Goal: Information Seeking & Learning: Learn about a topic

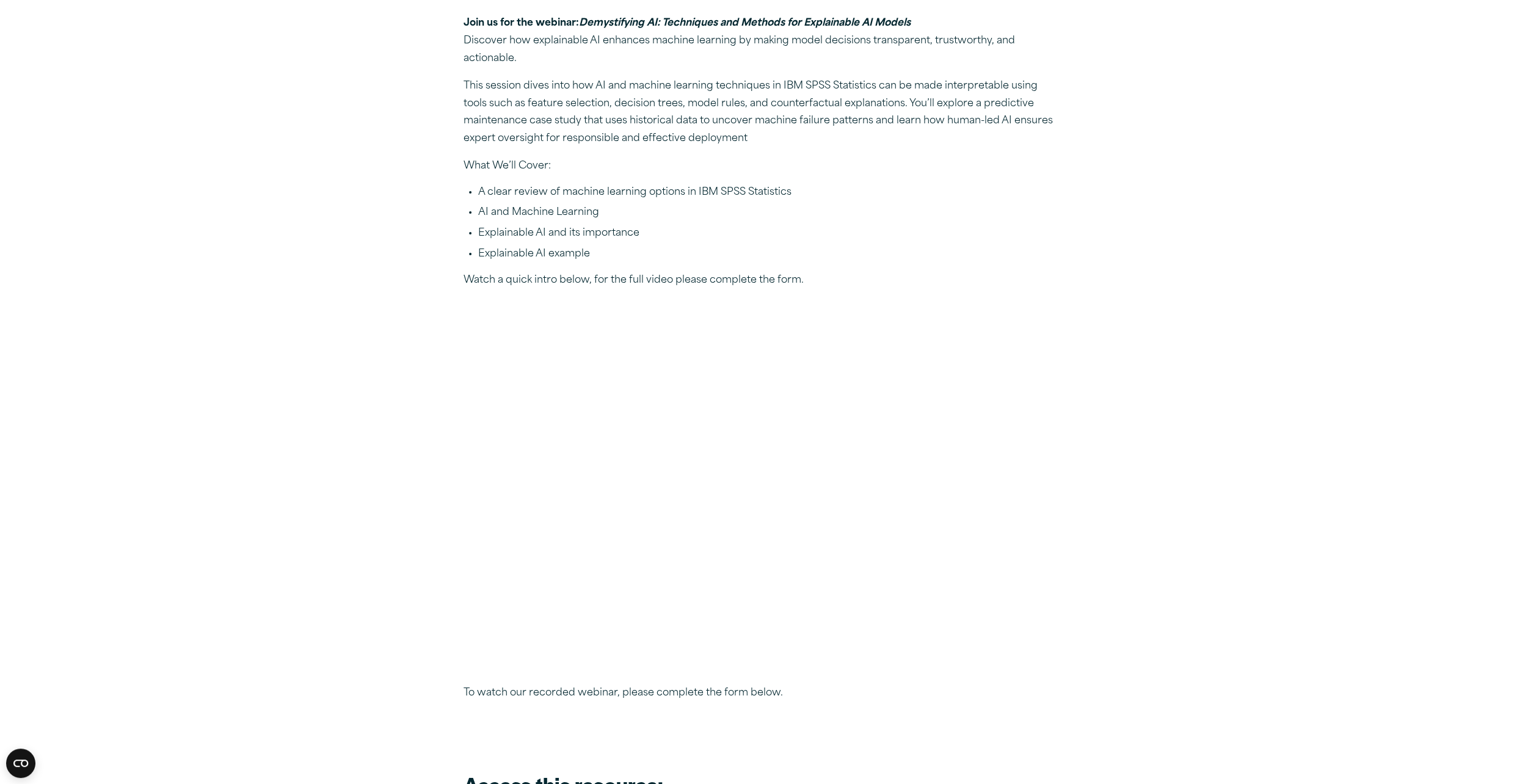
scroll to position [245, 0]
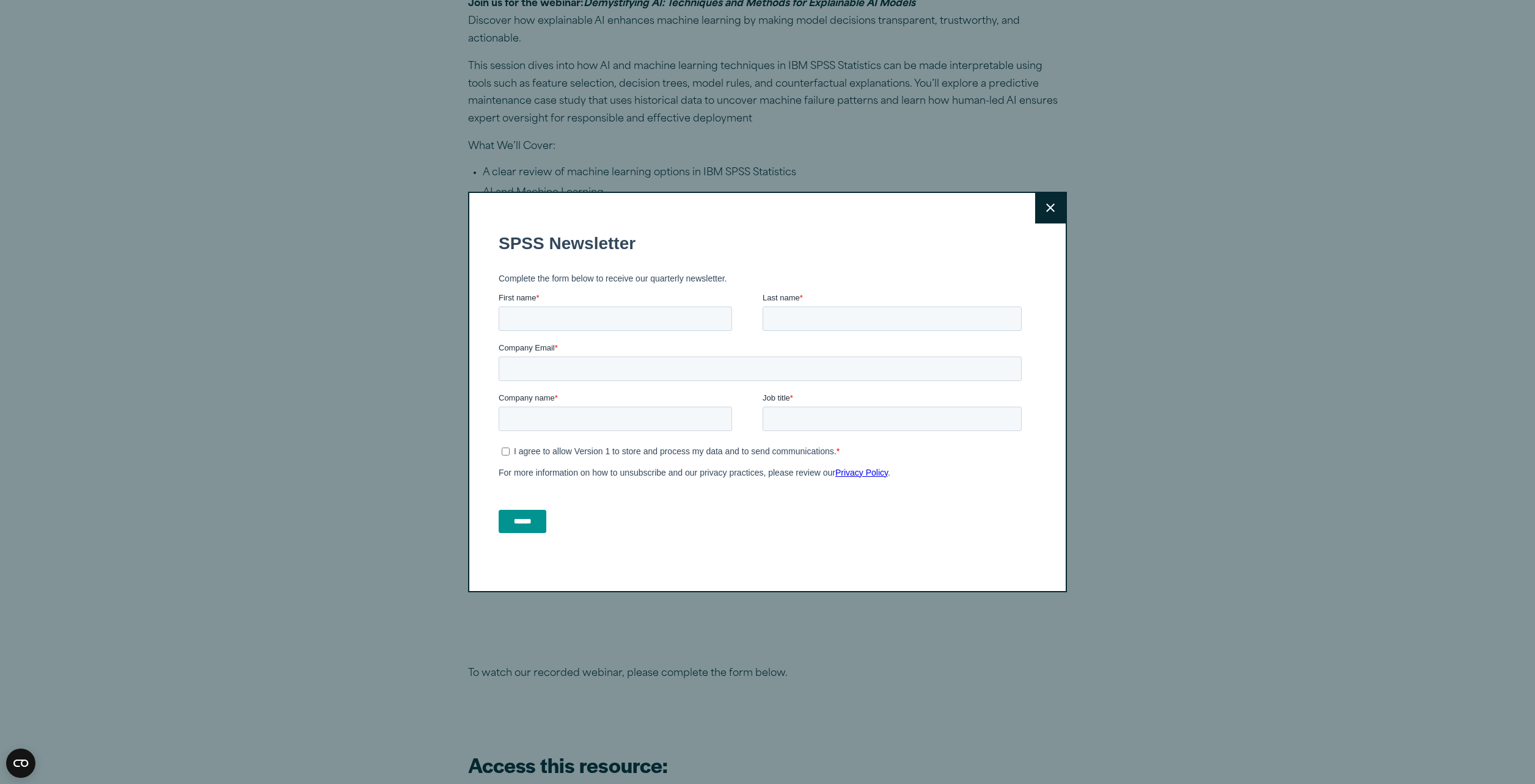
drag, startPoint x: 1039, startPoint y: 218, endPoint x: 1022, endPoint y: 208, distance: 19.7
click at [1038, 216] on button "Close" at bounding box center [1050, 207] width 30 height 30
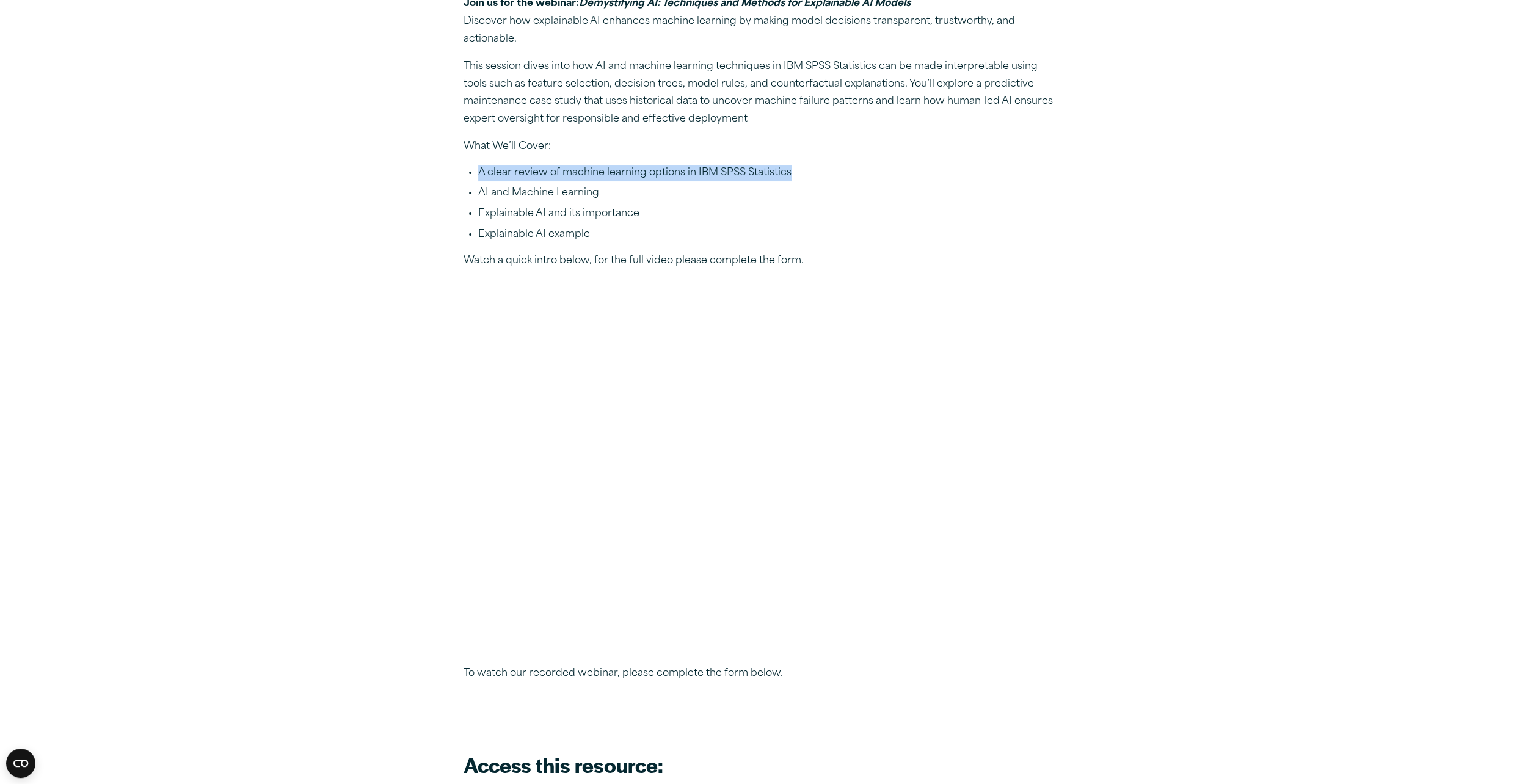
drag, startPoint x: 818, startPoint y: 173, endPoint x: 470, endPoint y: 176, distance: 348.0
click at [478, 176] on li "A clear review of machine learning options in IBM SPSS Statistics" at bounding box center [769, 173] width 584 height 16
copy li "A clear review of machine learning options in IBM SPSS Statistics"
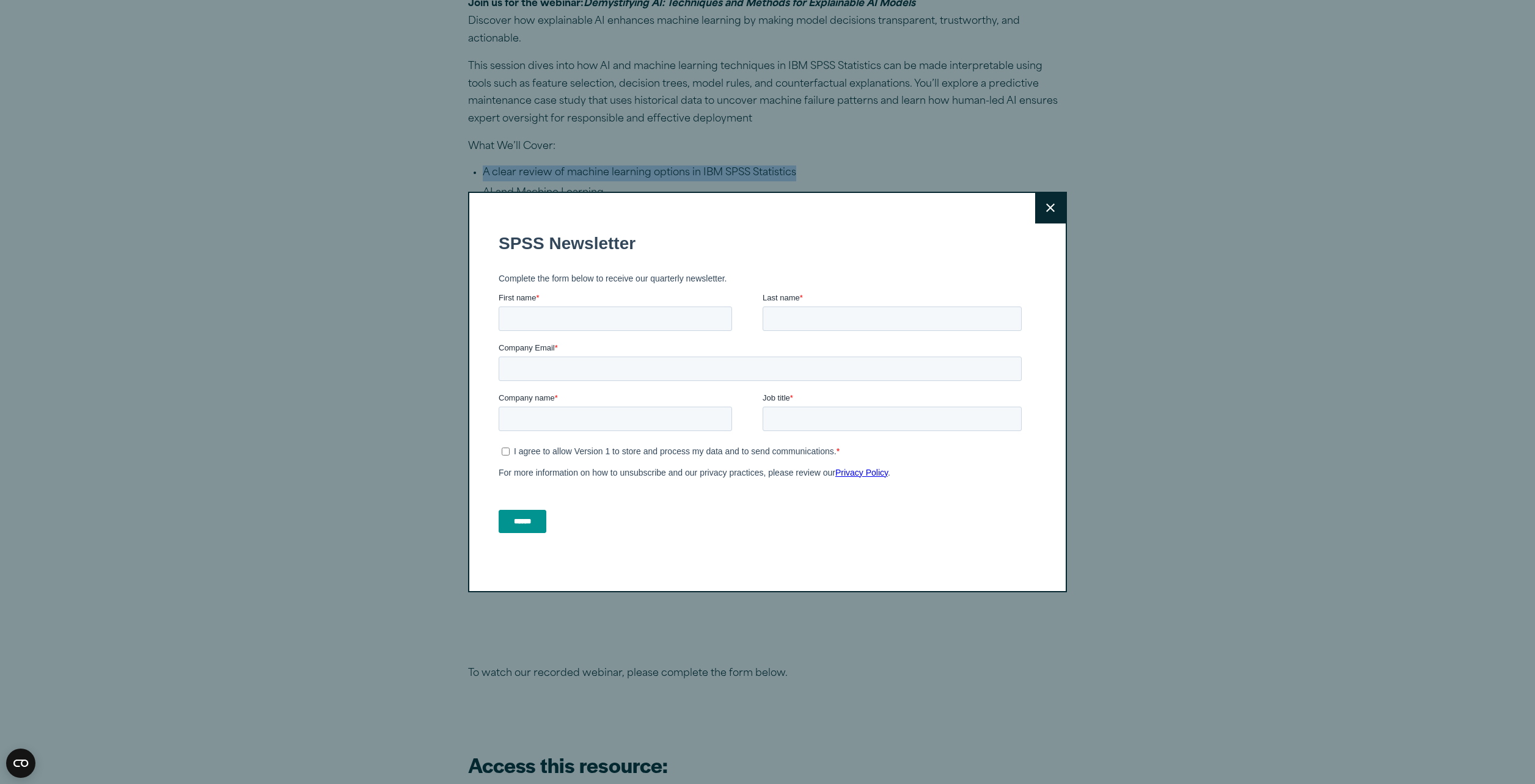
click at [1046, 207] on icon at bounding box center [1050, 207] width 9 height 10
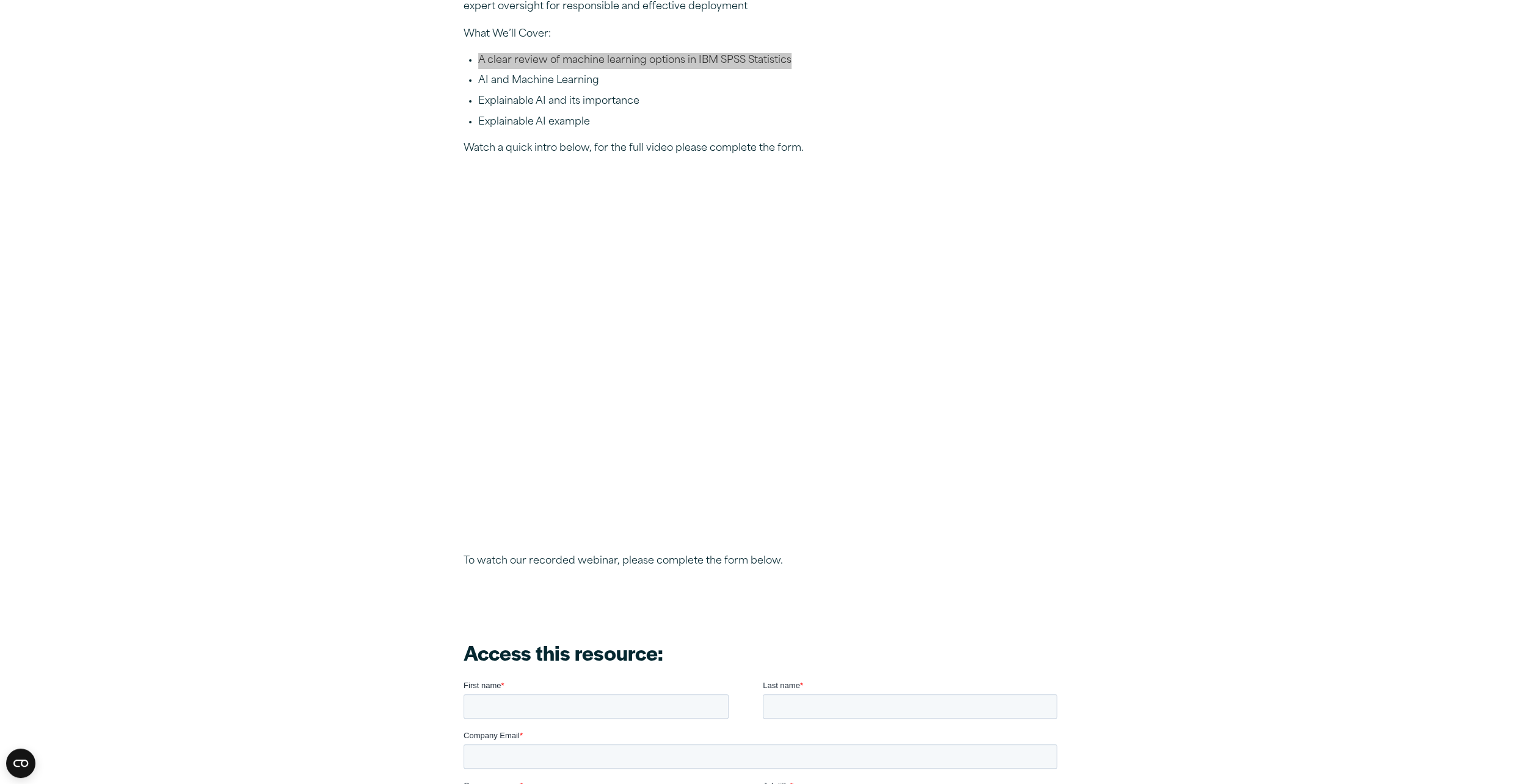
scroll to position [367, 0]
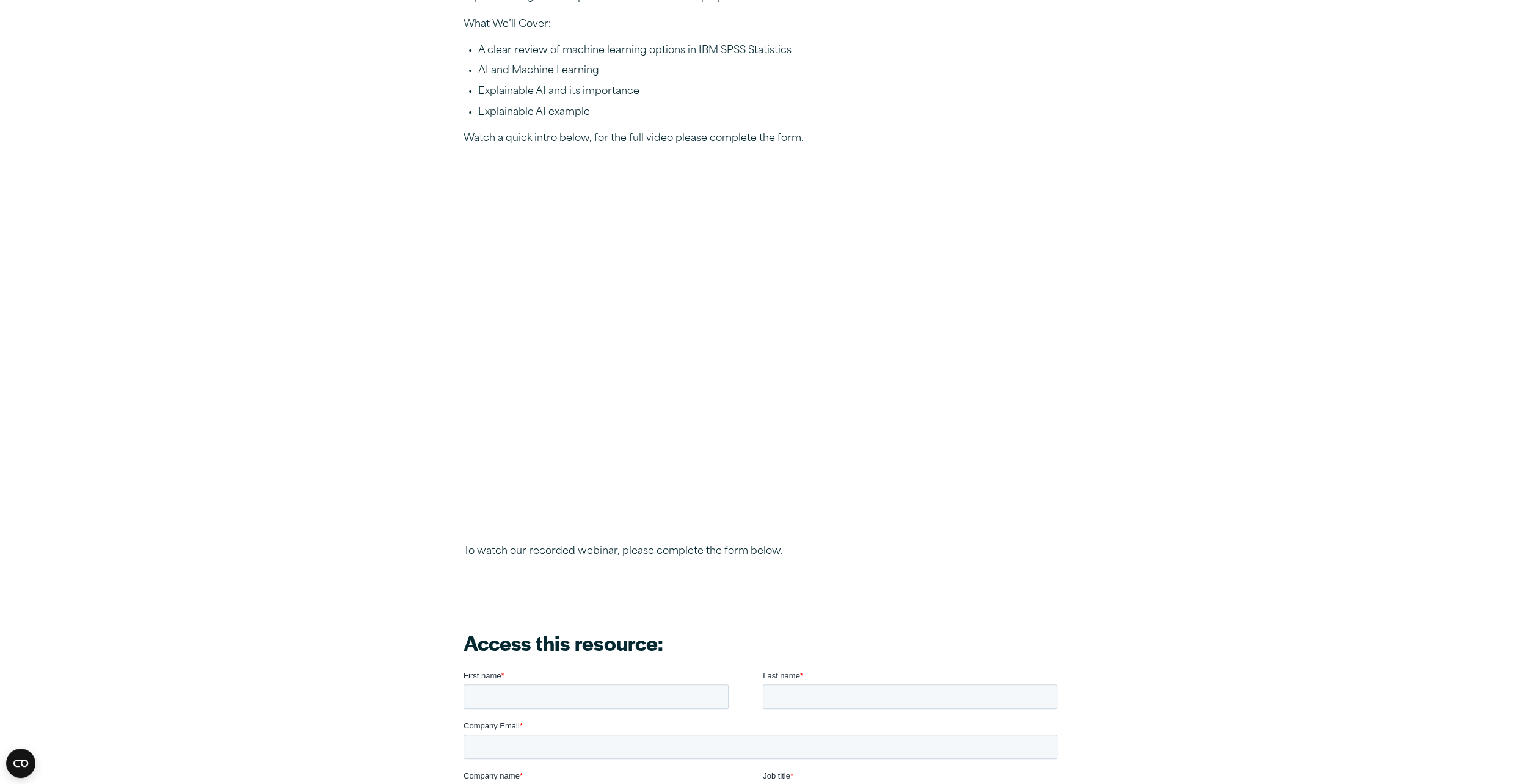
click at [702, 95] on li "Explainable AI and its importance" at bounding box center [769, 92] width 584 height 16
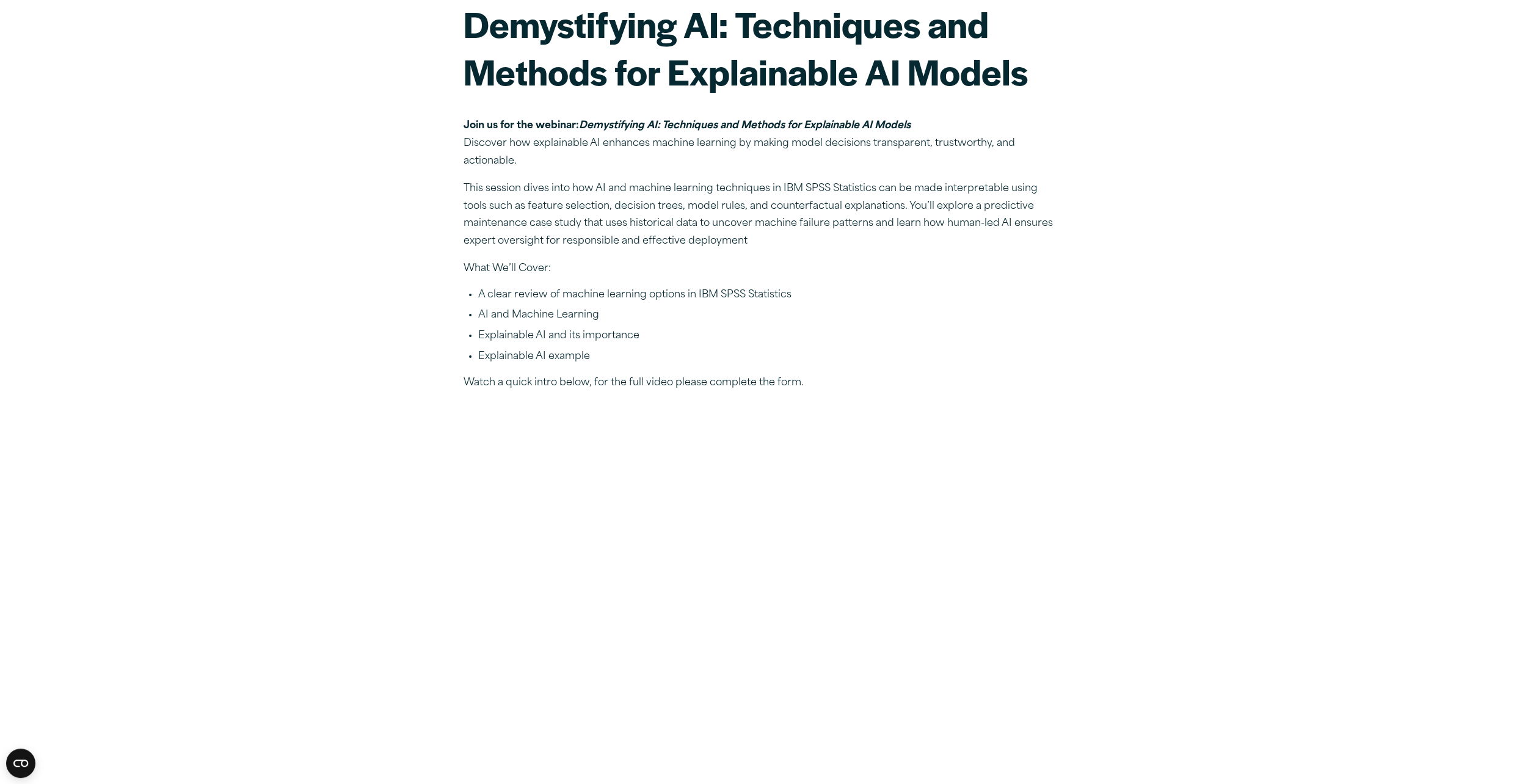
scroll to position [0, 0]
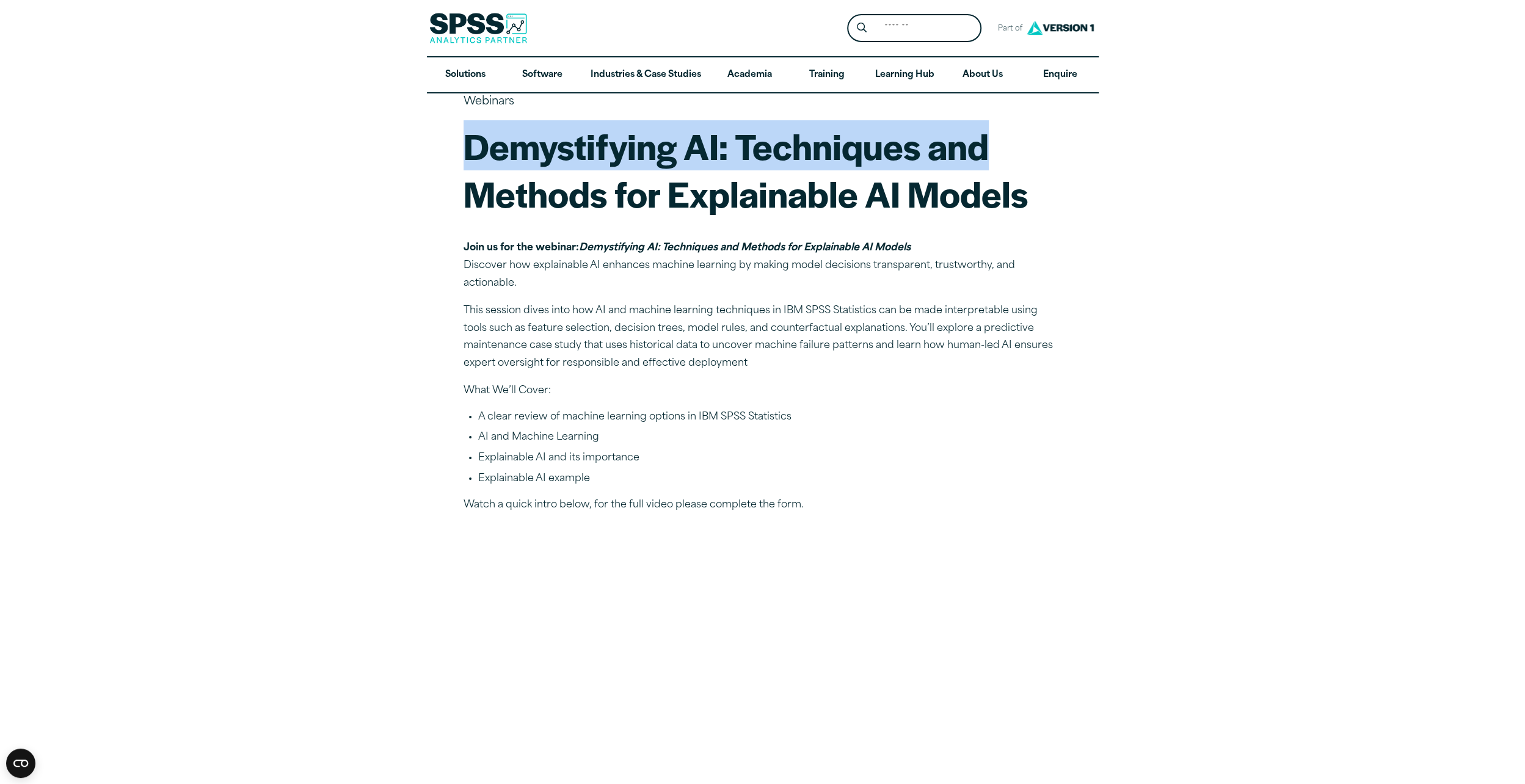
drag, startPoint x: 460, startPoint y: 146, endPoint x: 1002, endPoint y: 155, distance: 542.1
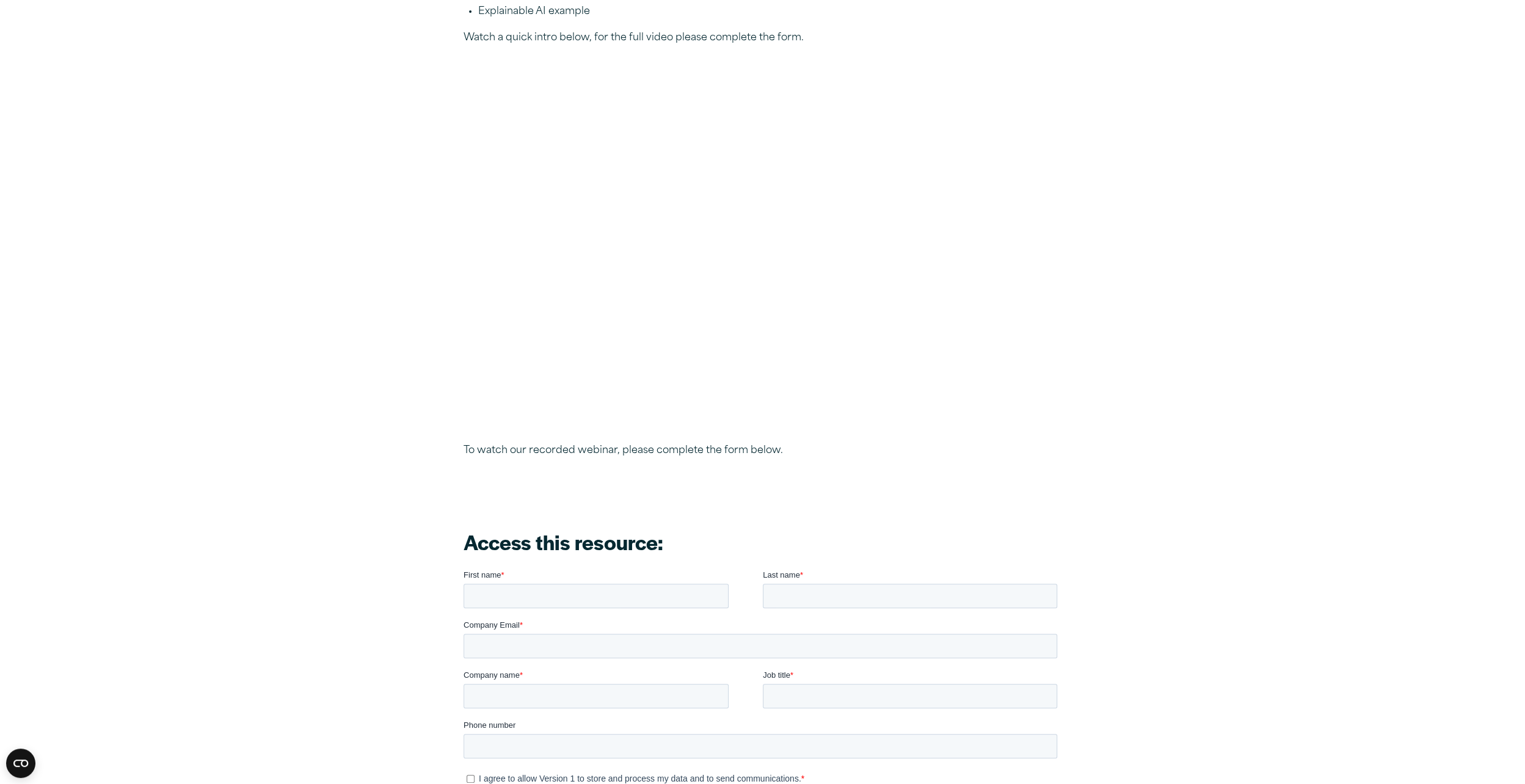
scroll to position [550, 0]
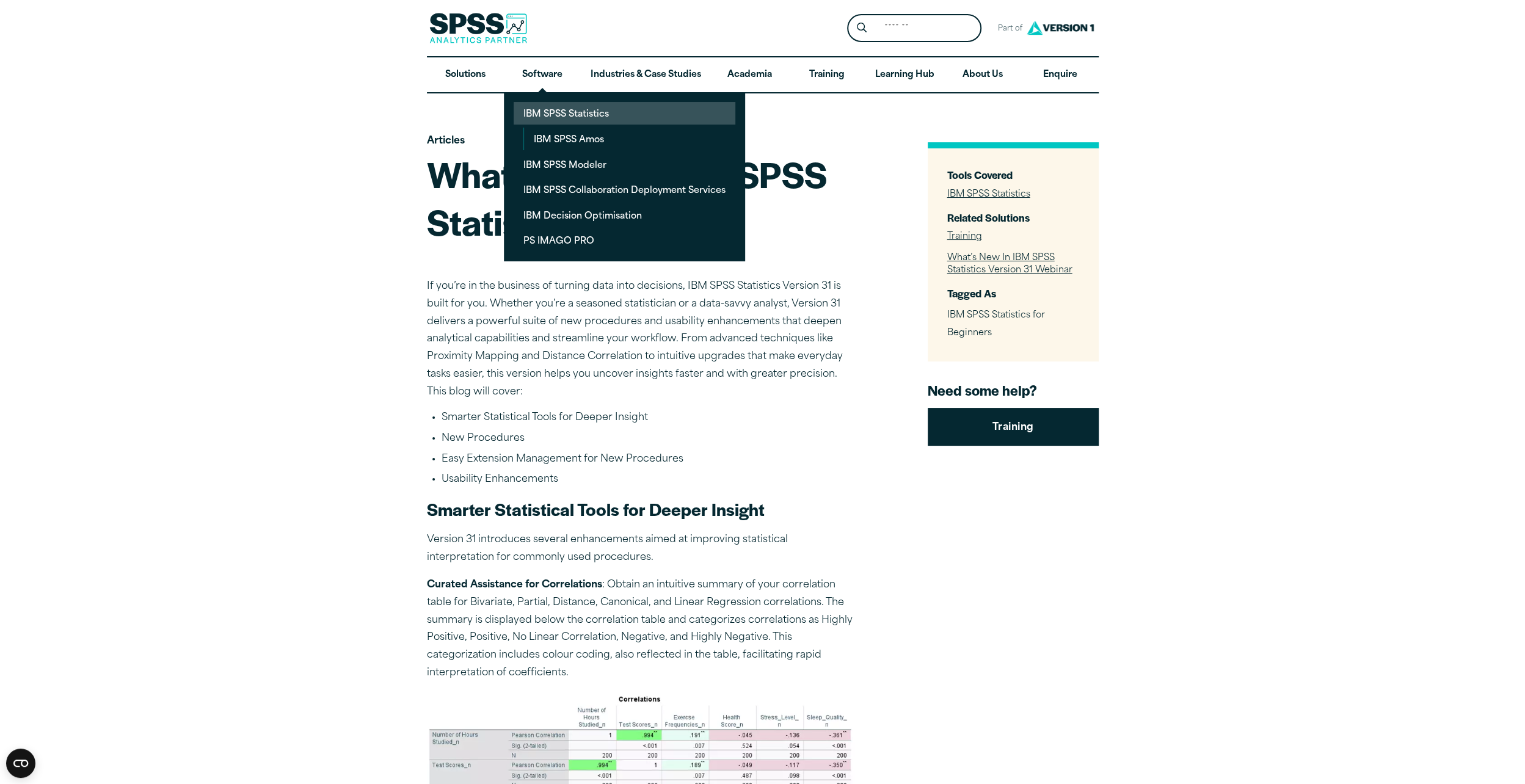
click at [551, 113] on link "IBM SPSS Statistics" at bounding box center [624, 113] width 221 height 22
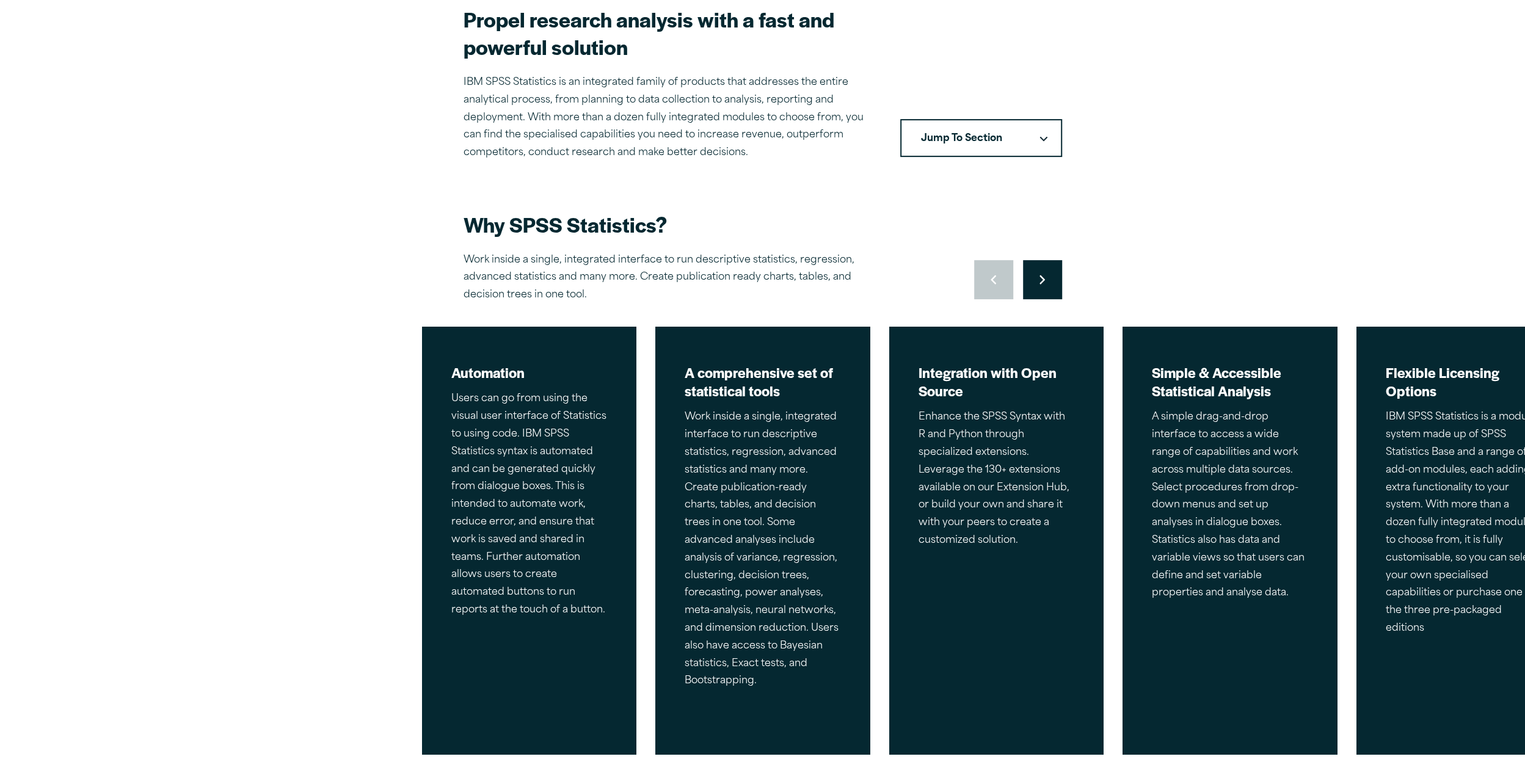
scroll to position [428, 0]
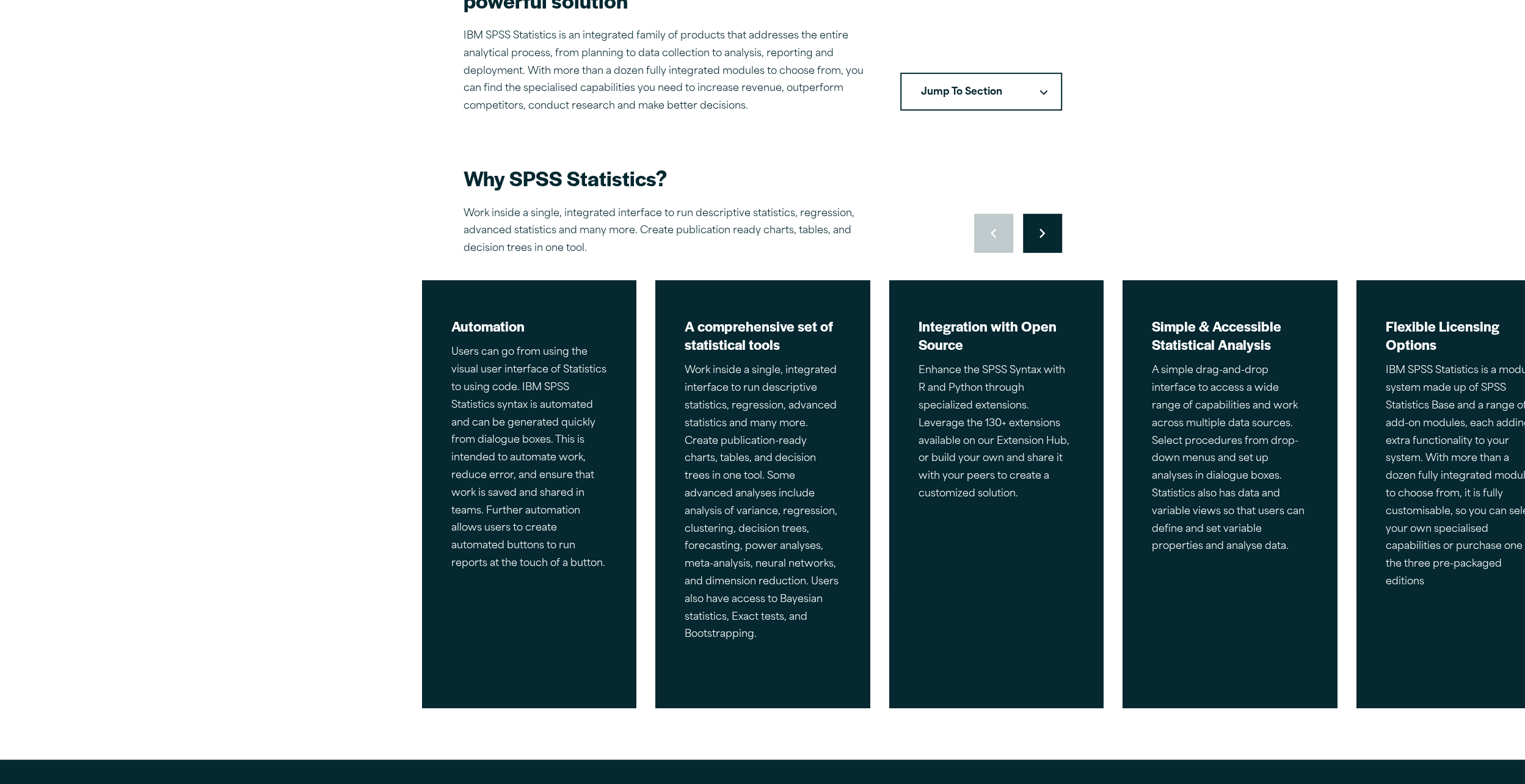
click at [1040, 232] on icon "Right pointing chevron" at bounding box center [1042, 233] width 5 height 10
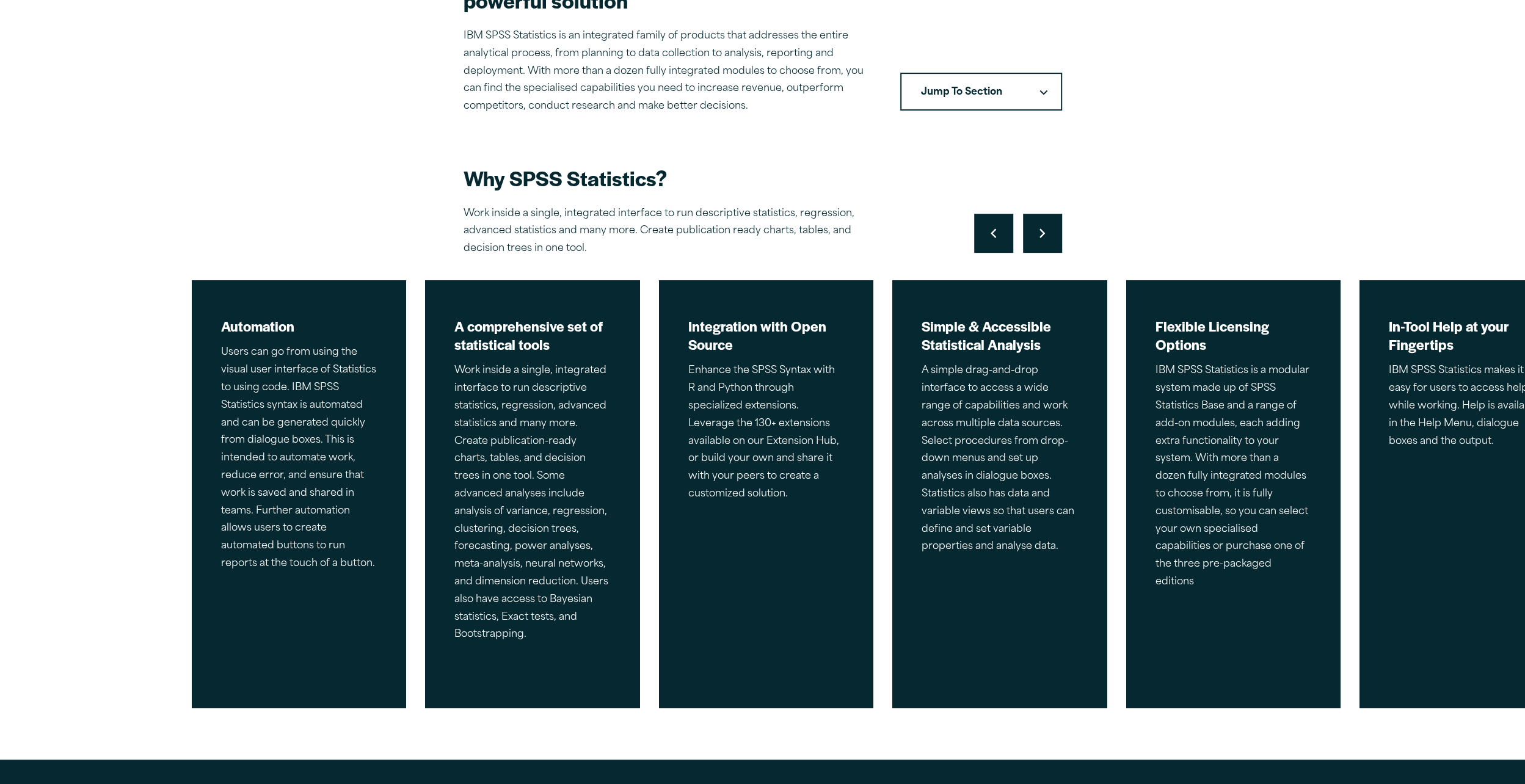
click at [1040, 232] on icon "Right pointing chevron" at bounding box center [1042, 233] width 5 height 10
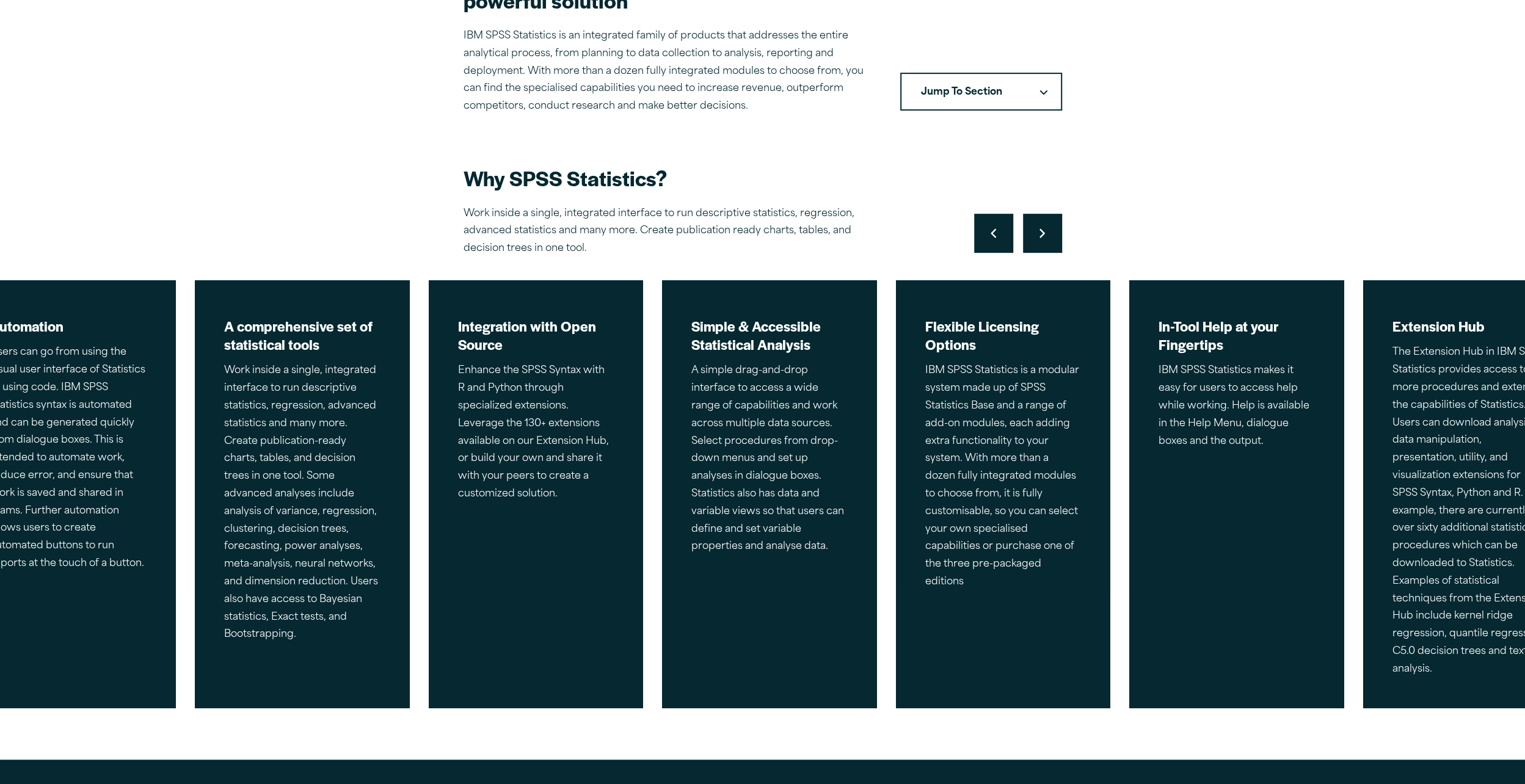
click at [1040, 232] on icon "Right pointing chevron" at bounding box center [1042, 233] width 5 height 10
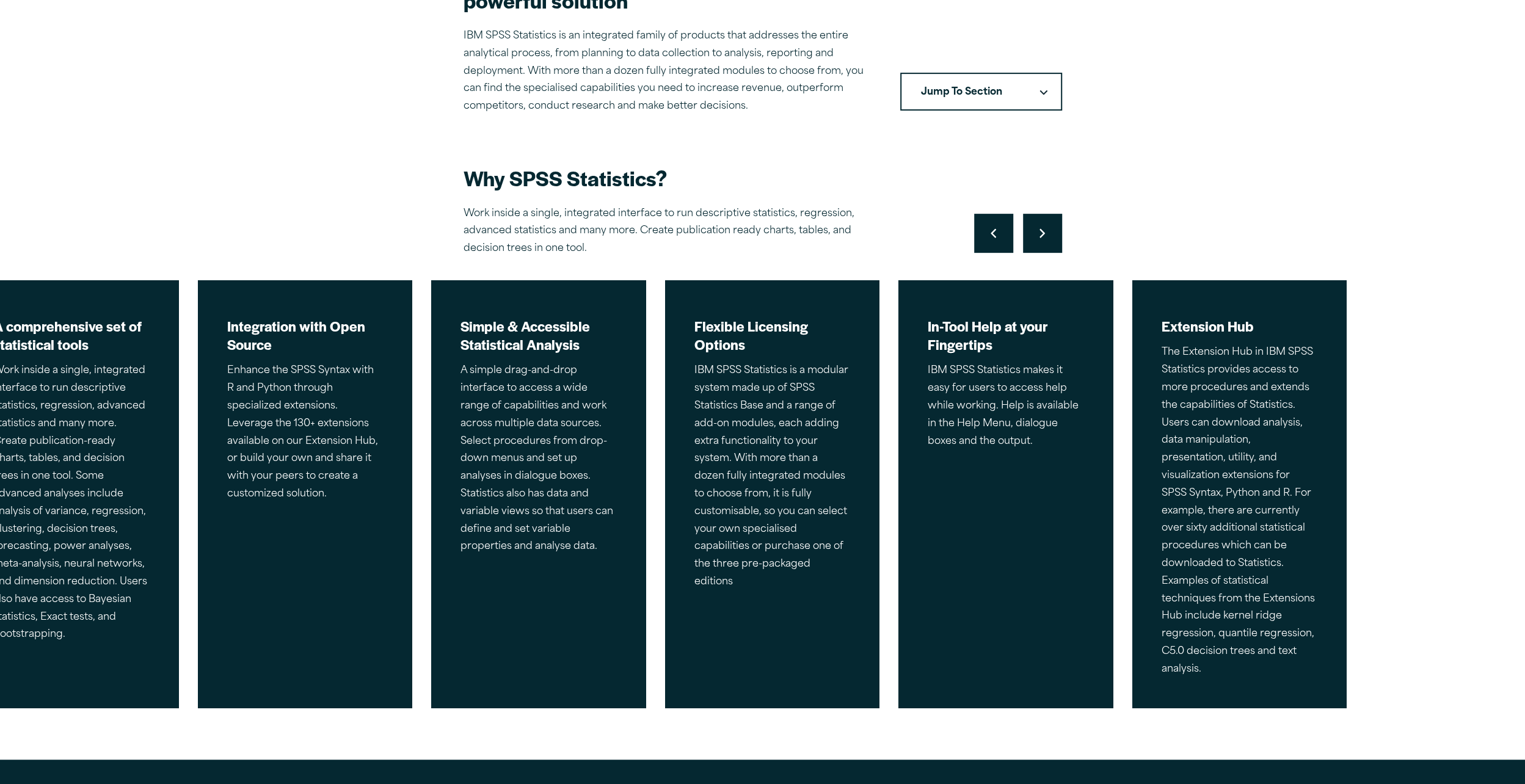
click at [1041, 232] on icon "Right pointing chevron" at bounding box center [1042, 233] width 5 height 10
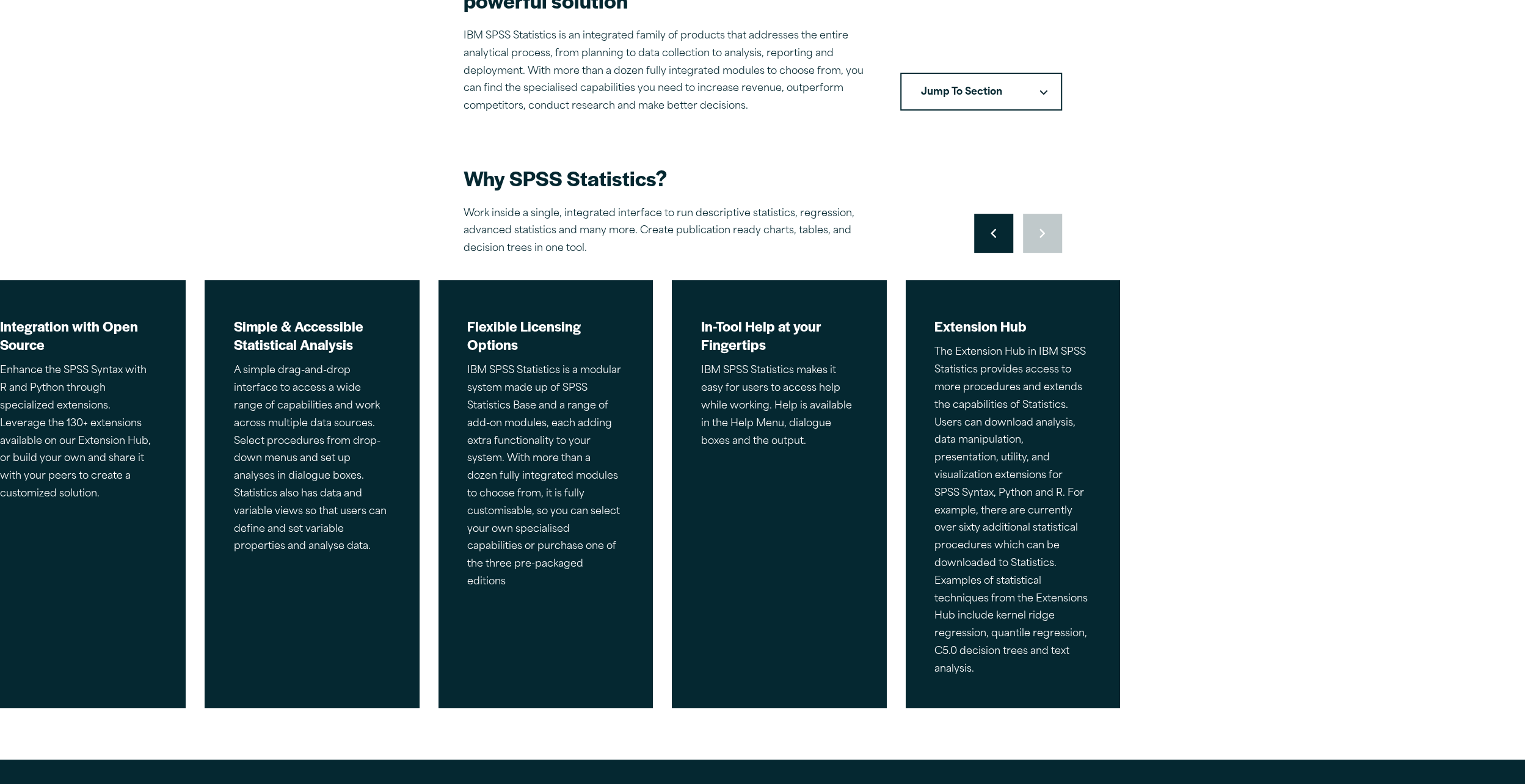
click at [1041, 232] on div "Move to previous slide Move to next slide" at bounding box center [1018, 233] width 88 height 39
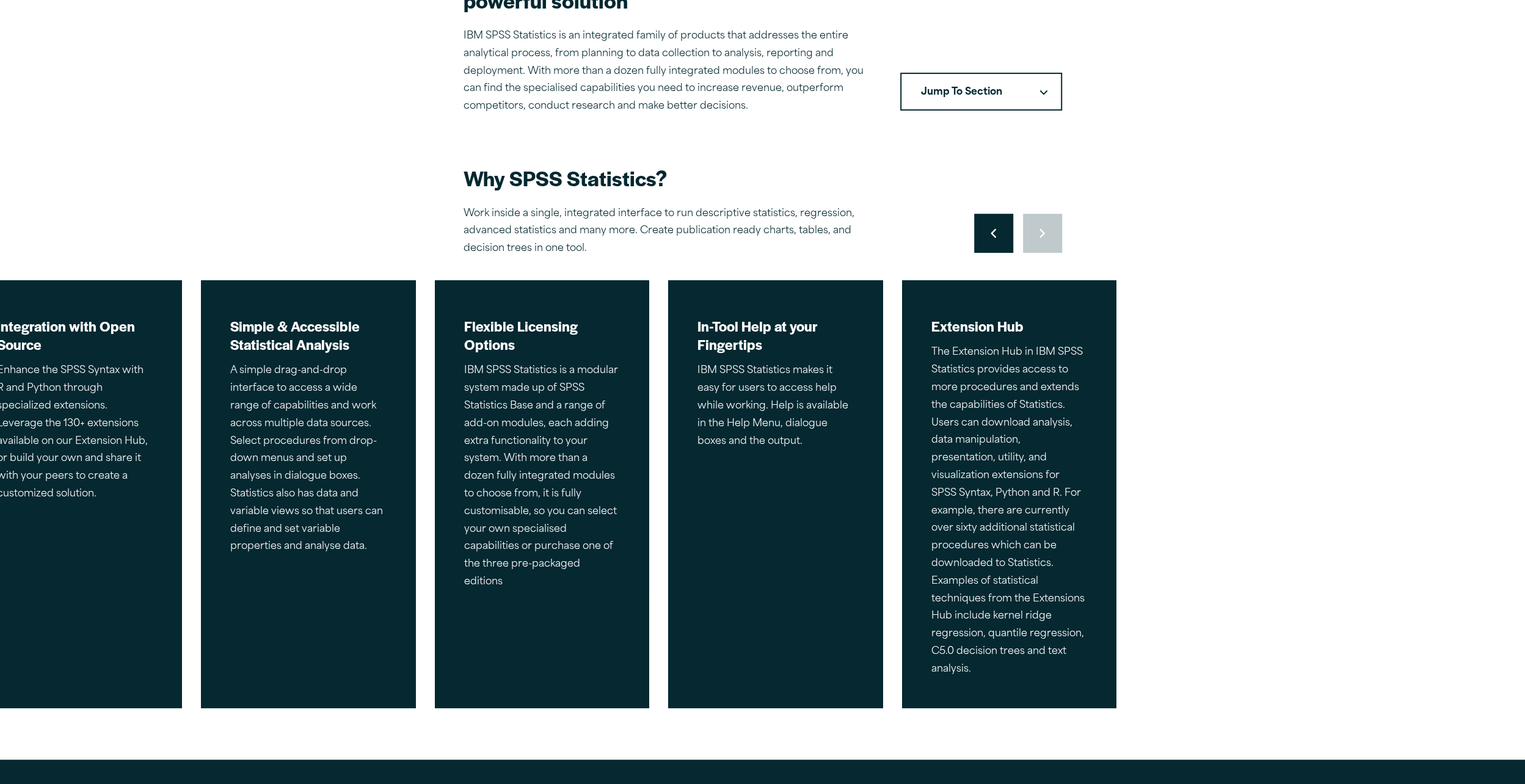
click at [1041, 232] on div "Move to previous slide Move to next slide" at bounding box center [1018, 233] width 88 height 39
click at [1003, 92] on button "Jump To Section" at bounding box center [980, 92] width 162 height 38
click at [832, 168] on h2 "Why SPSS Statistics?" at bounding box center [677, 178] width 428 height 28
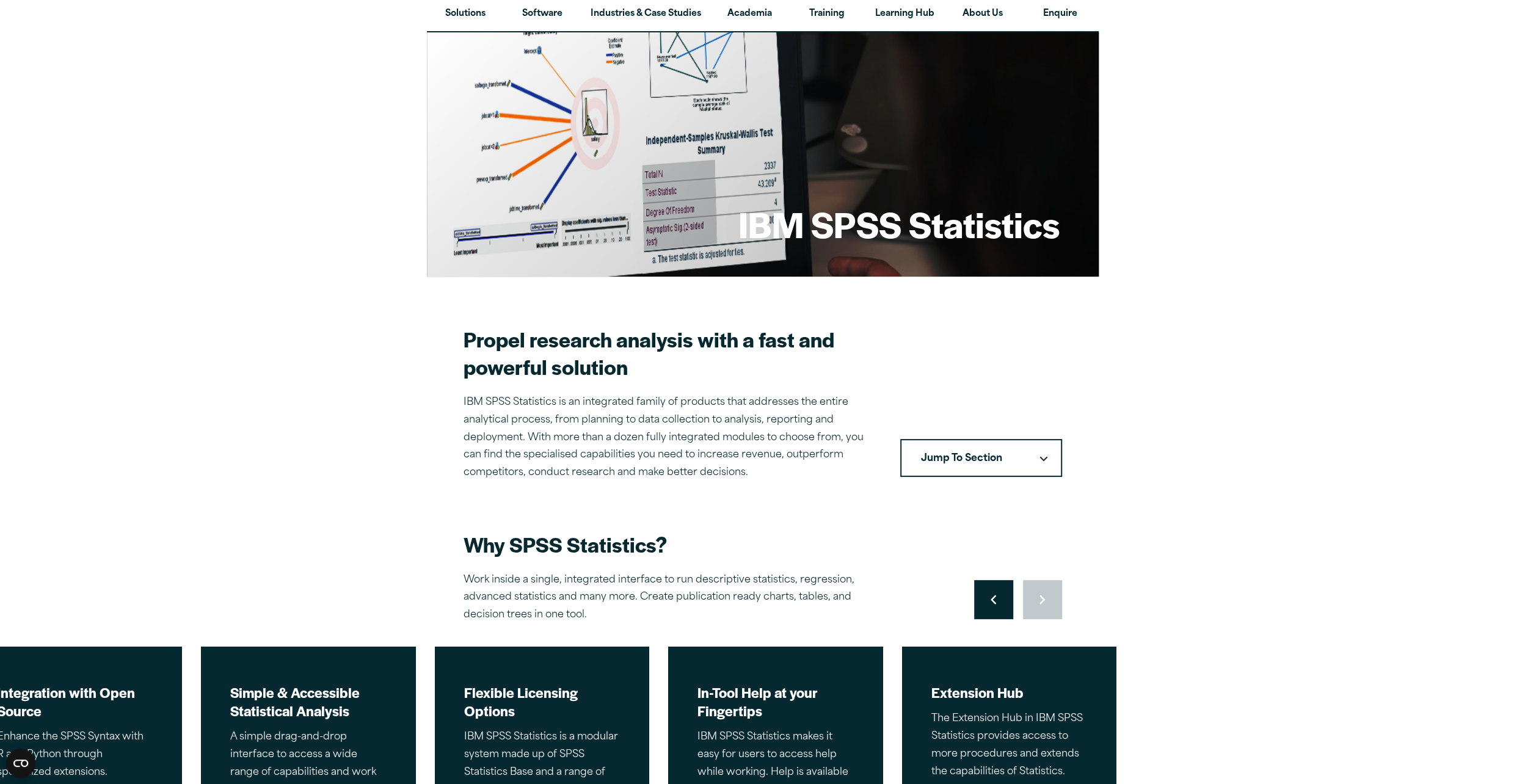
scroll to position [0, 0]
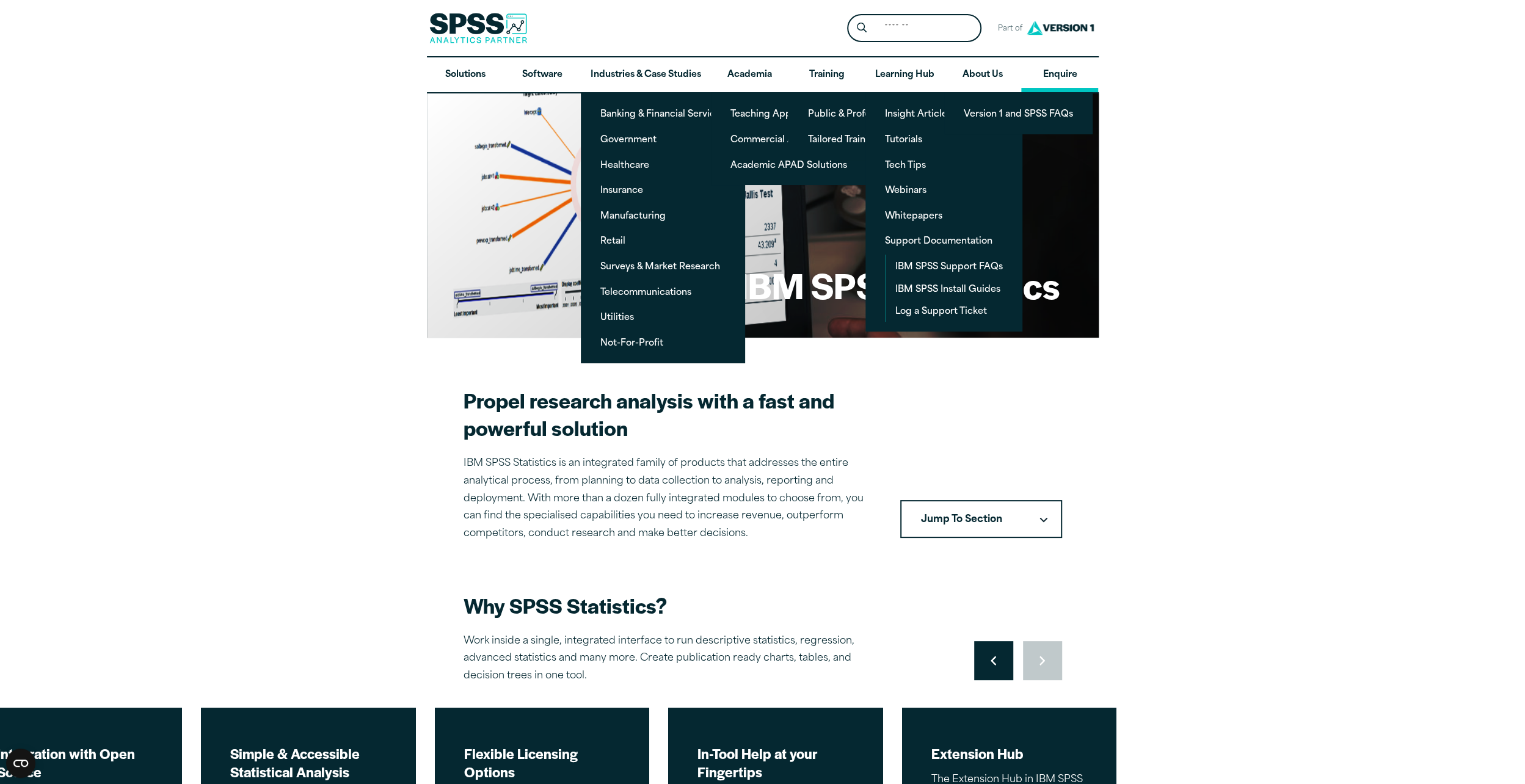
click at [1073, 72] on link "Enquire" at bounding box center [1059, 74] width 77 height 35
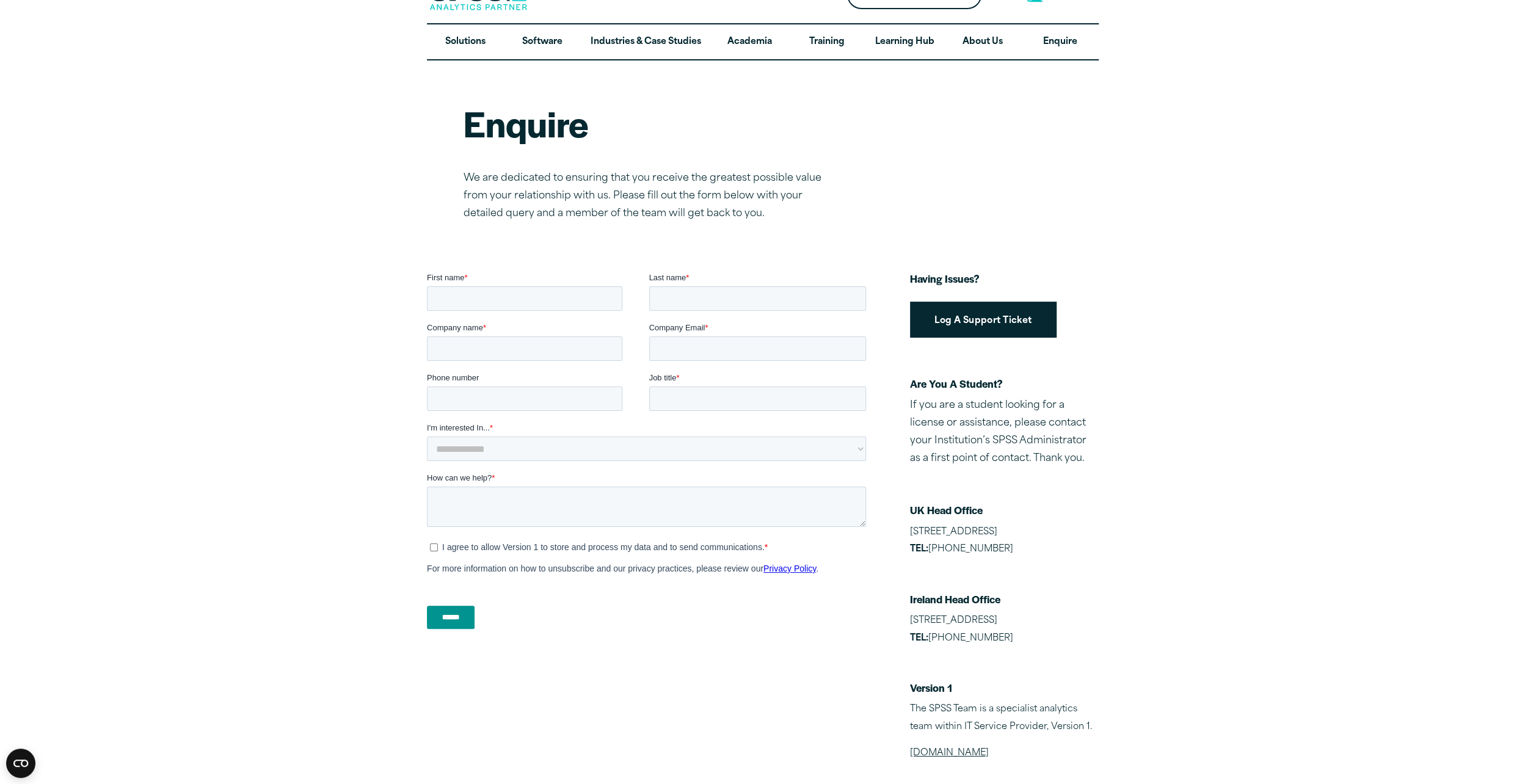
scroll to position [61, 0]
